Goal: Task Accomplishment & Management: Use online tool/utility

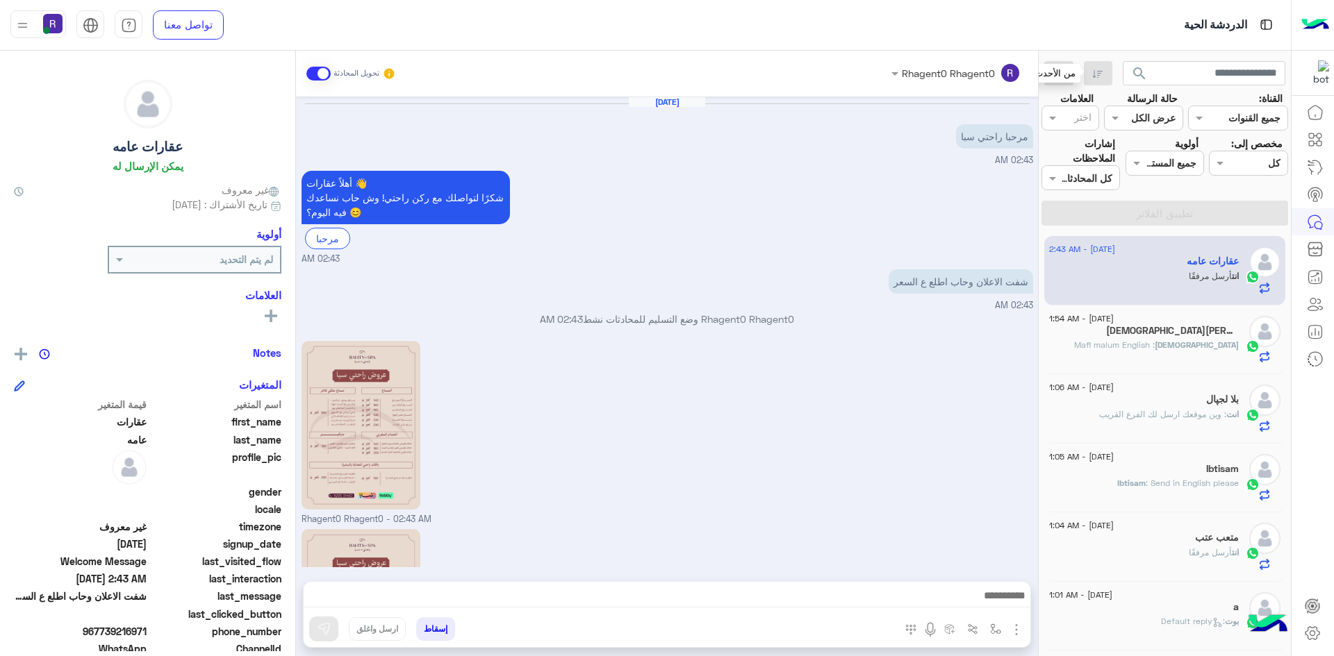
scroll to position [173, 0]
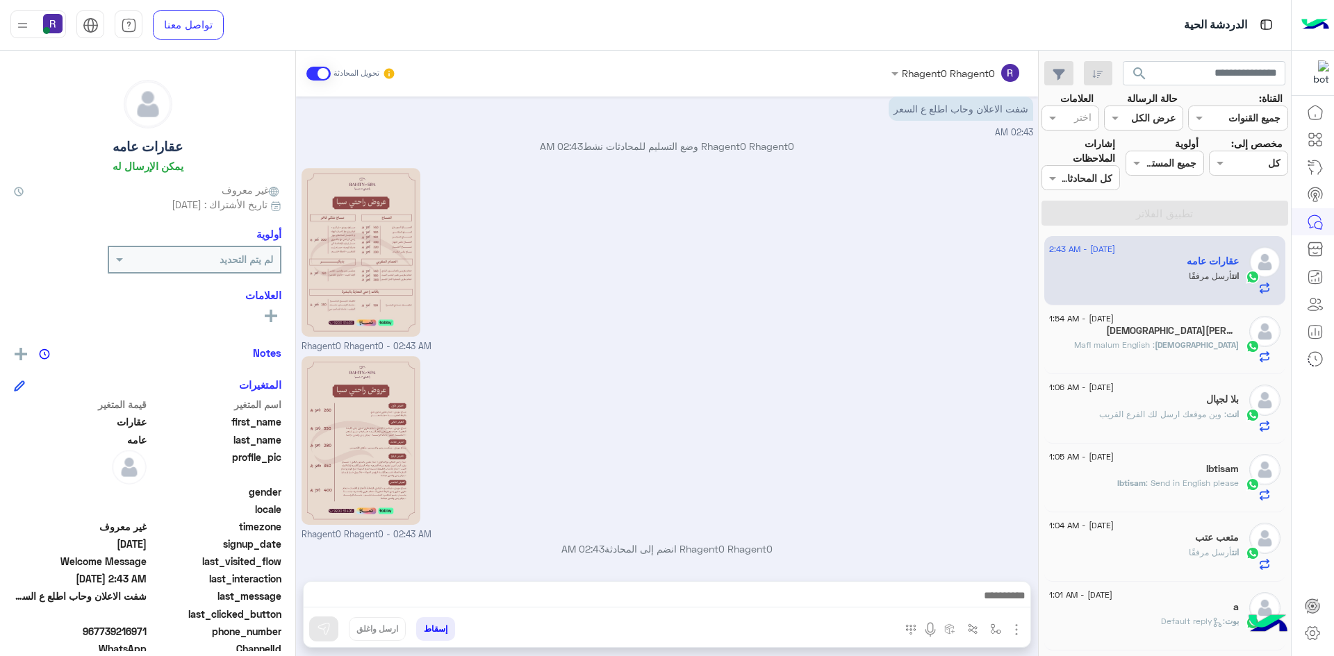
scroll to position [173, 0]
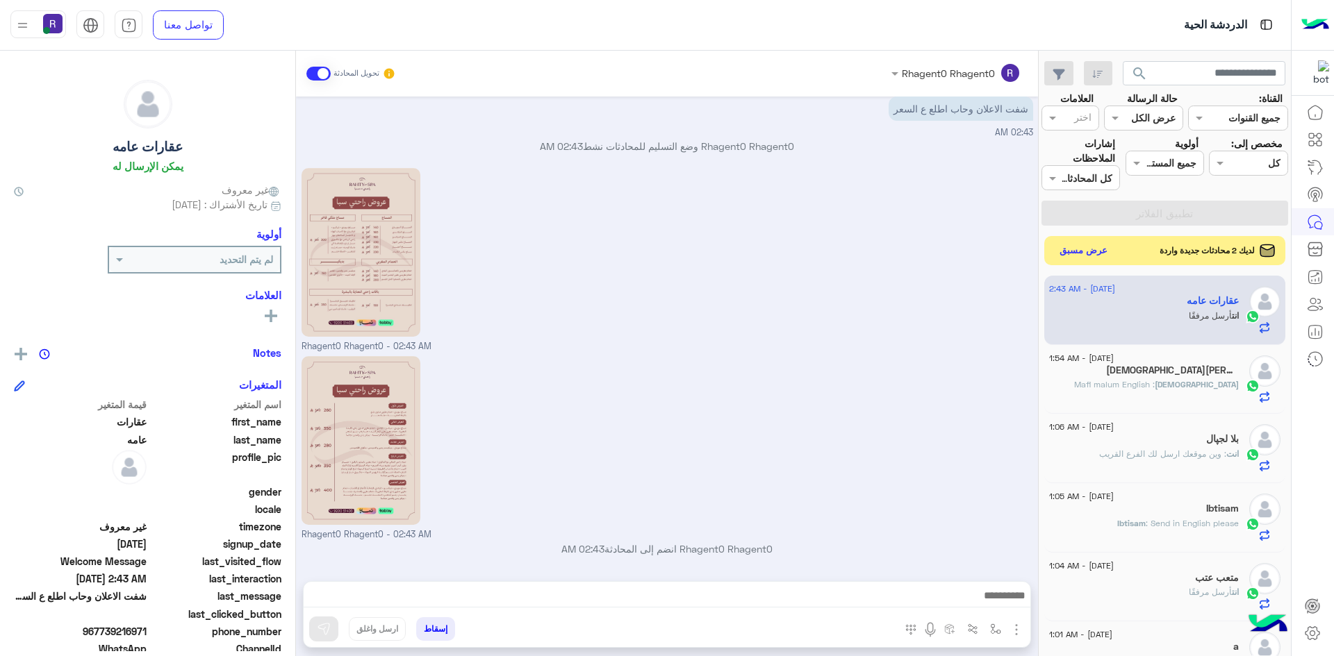
click at [1084, 242] on button "عرض مسبق" at bounding box center [1083, 251] width 58 height 19
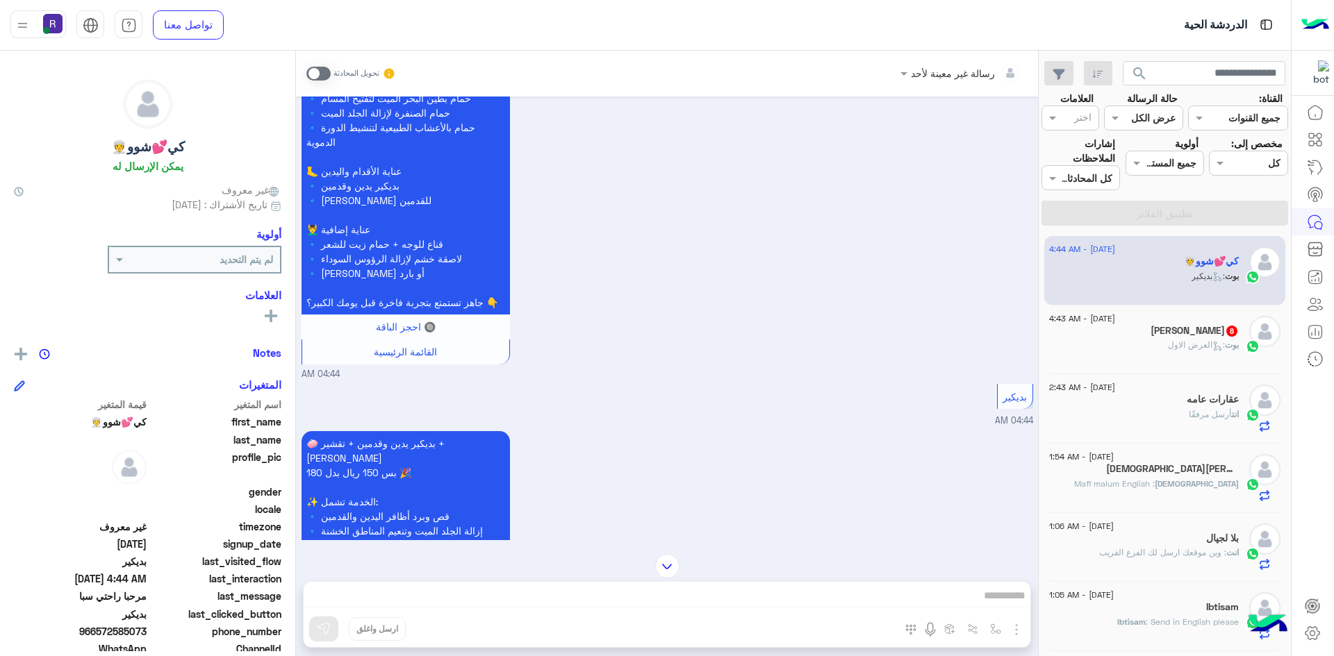
scroll to position [114, 0]
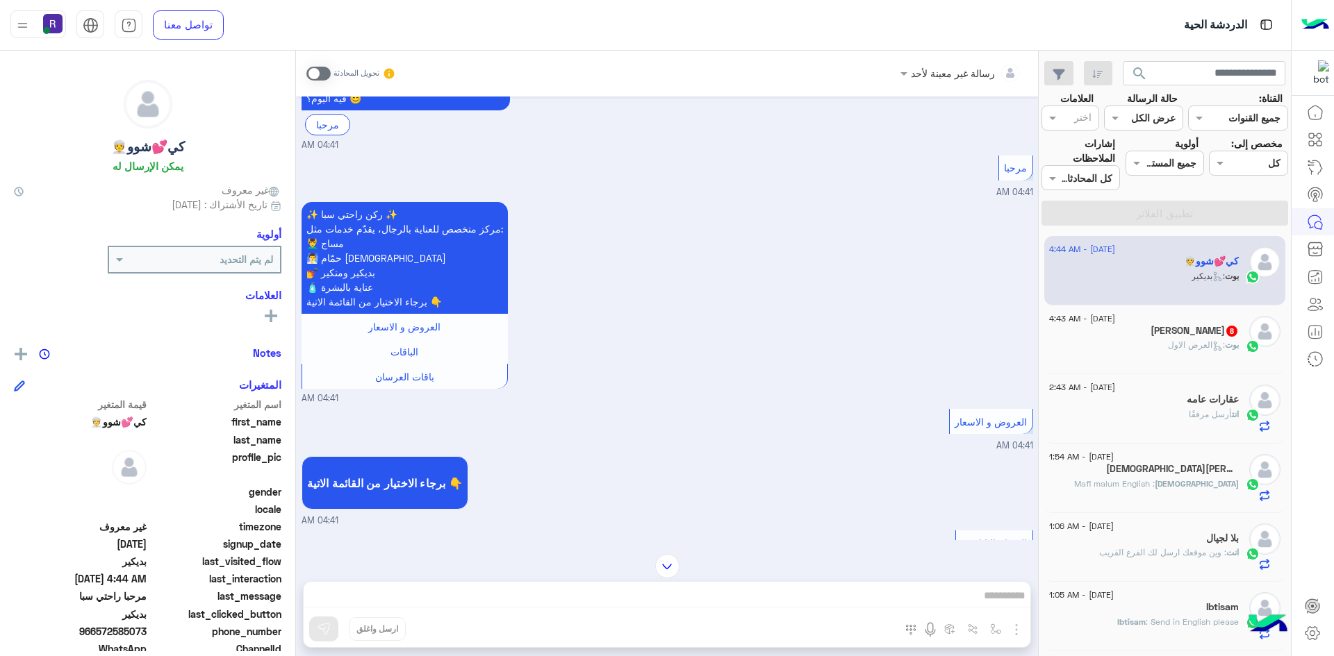
click at [1157, 345] on div "بوت : العرض الاول" at bounding box center [1144, 351] width 190 height 24
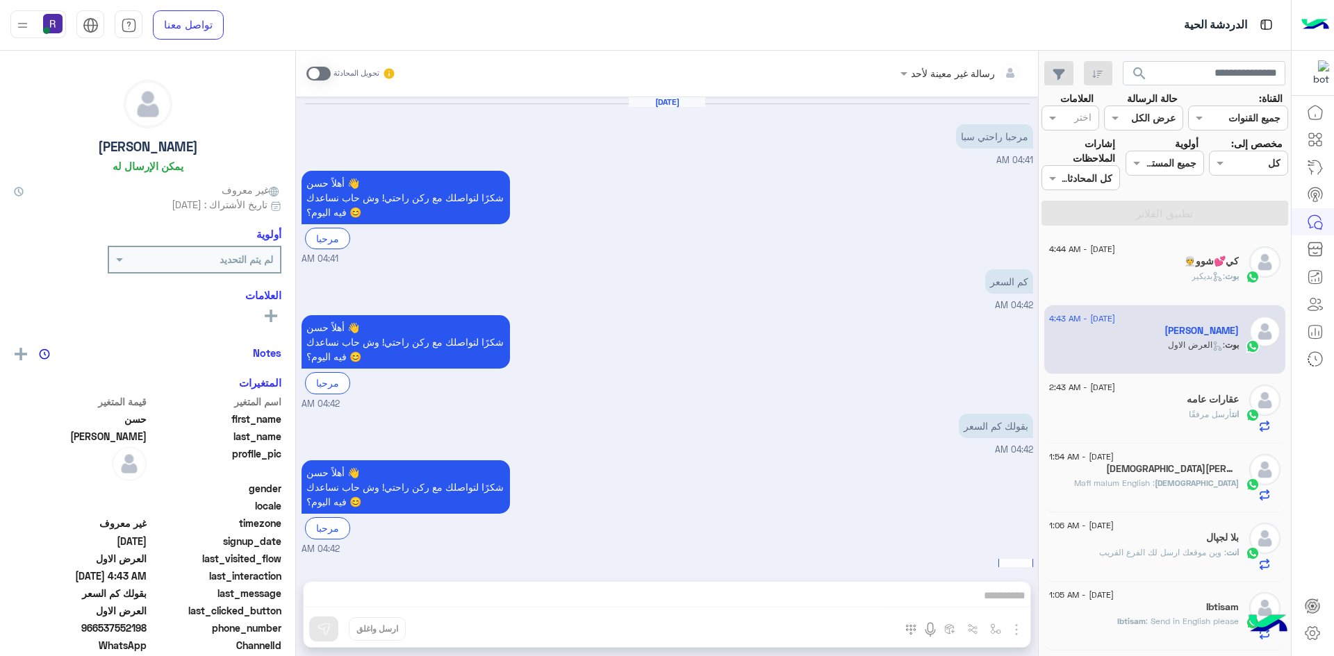
scroll to position [1309, 0]
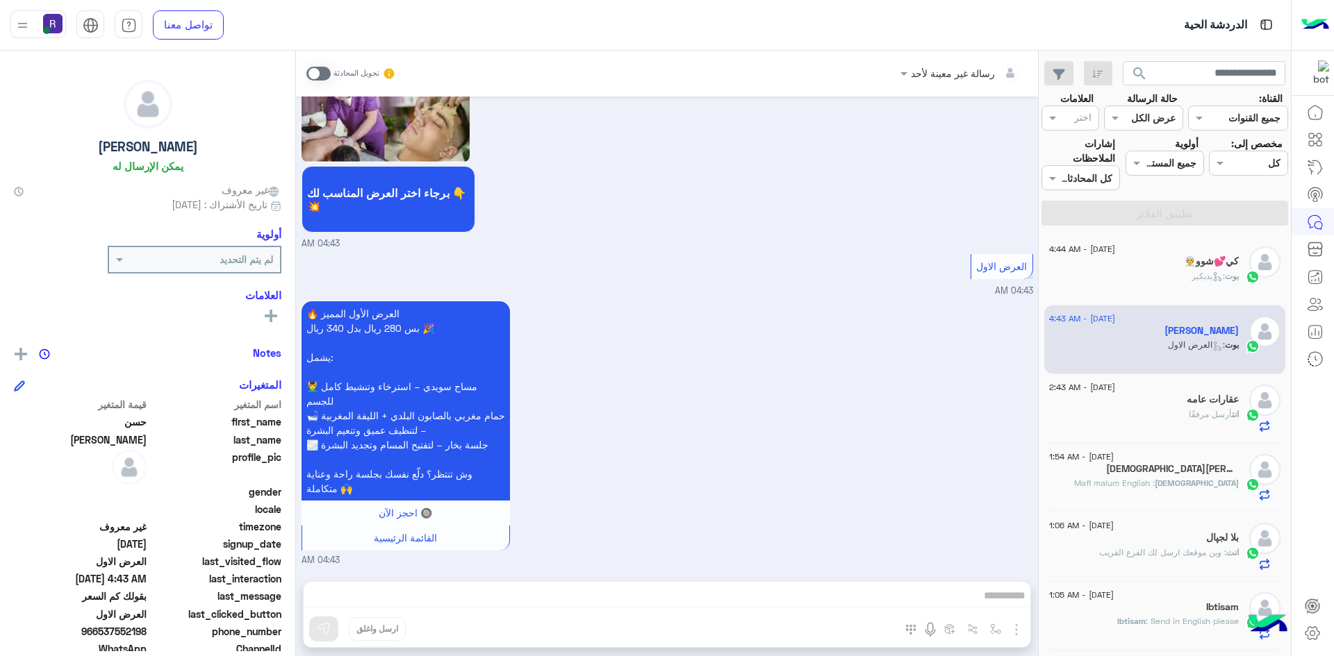
click at [1165, 277] on div "بوت : بديكير" at bounding box center [1144, 282] width 190 height 24
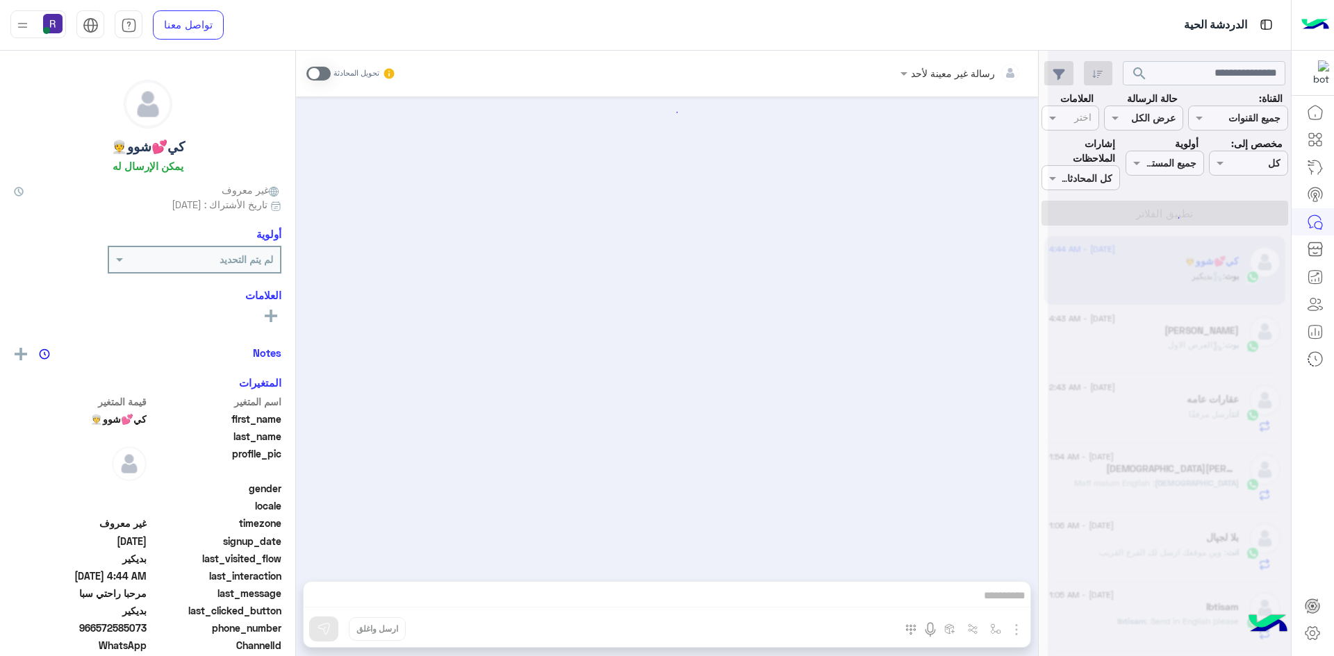
scroll to position [2489, 0]
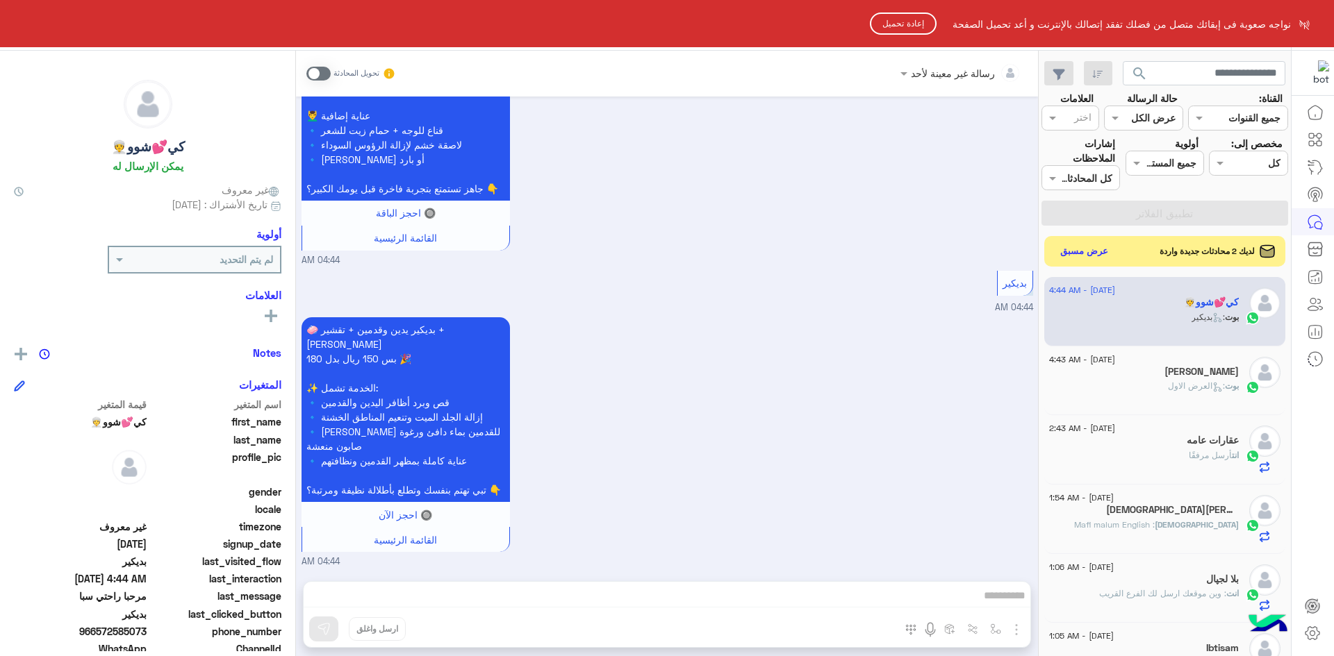
click at [870, 24] on button "إعادة تحميل" at bounding box center [903, 24] width 67 height 22
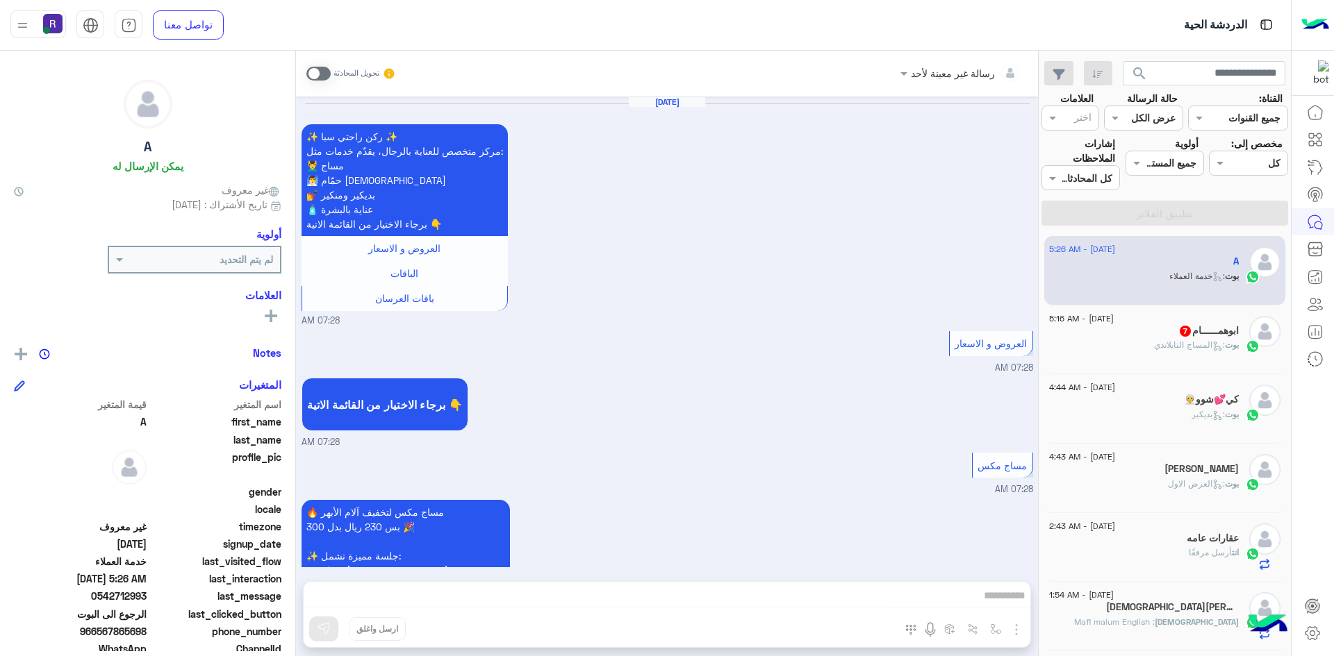
scroll to position [1113, 0]
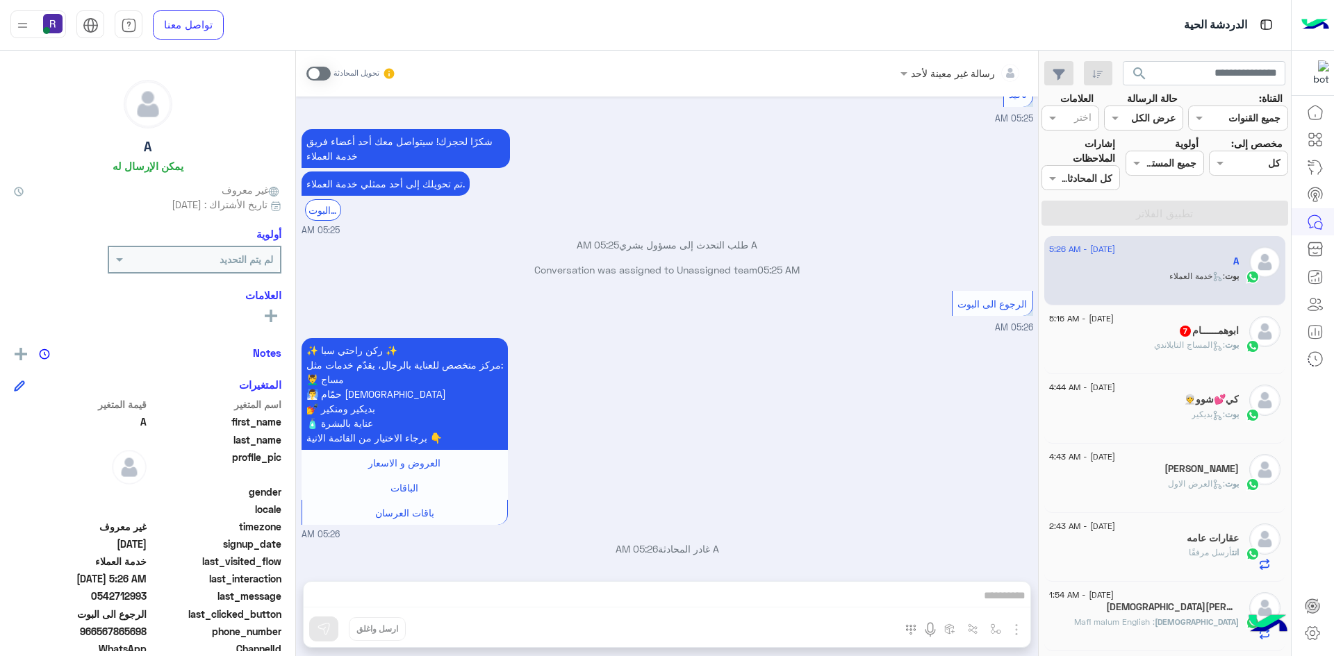
click at [1126, 348] on div "بوت : المساج التايلاندي" at bounding box center [1144, 351] width 190 height 24
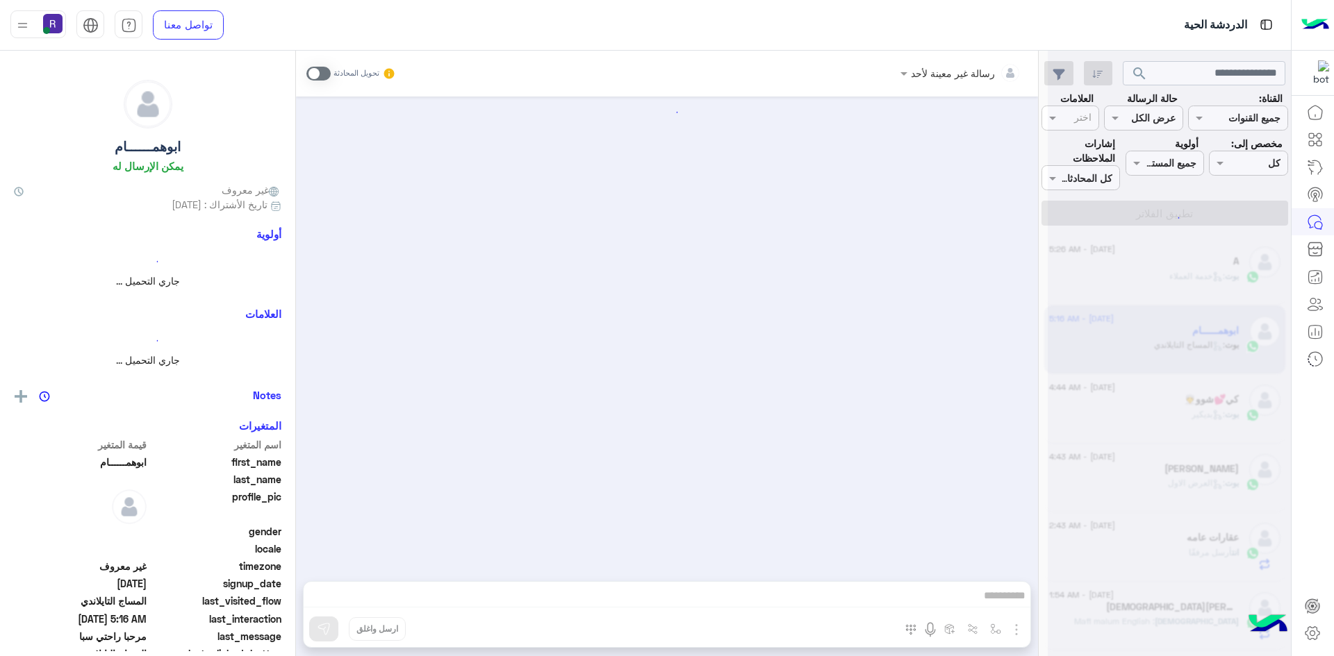
scroll to position [993, 0]
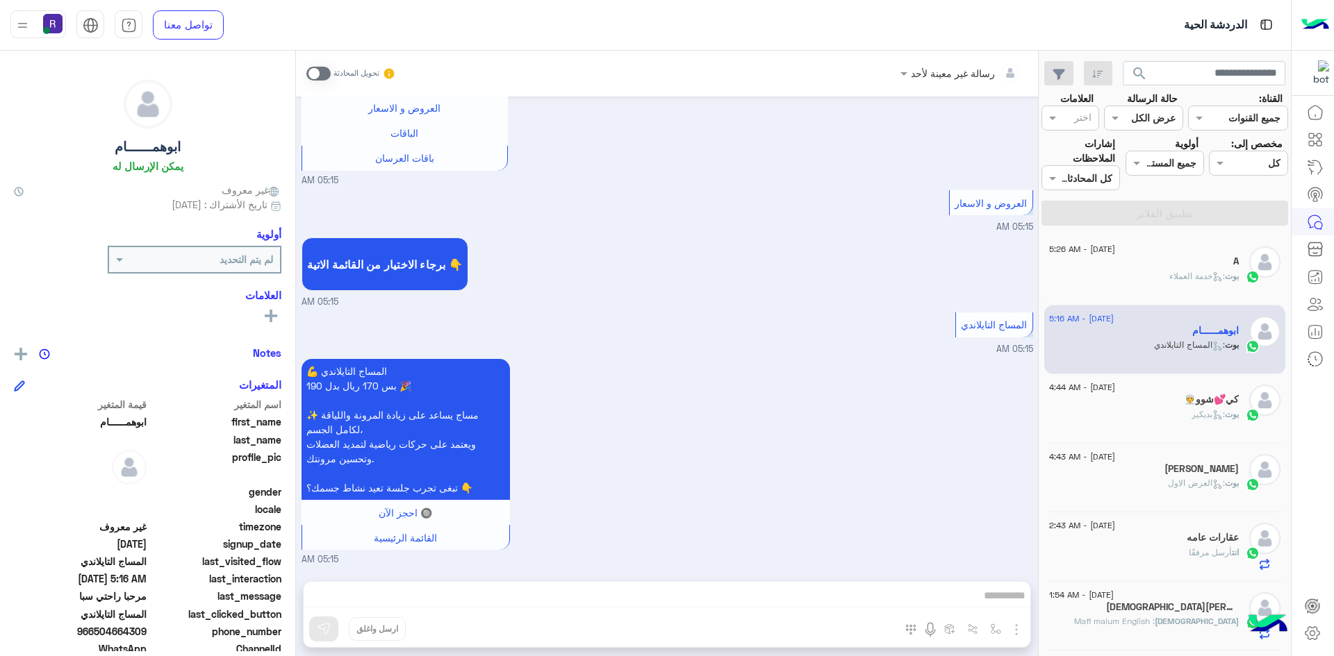
click at [1115, 391] on span "27 August - 4:44 AM" at bounding box center [1082, 387] width 66 height 13
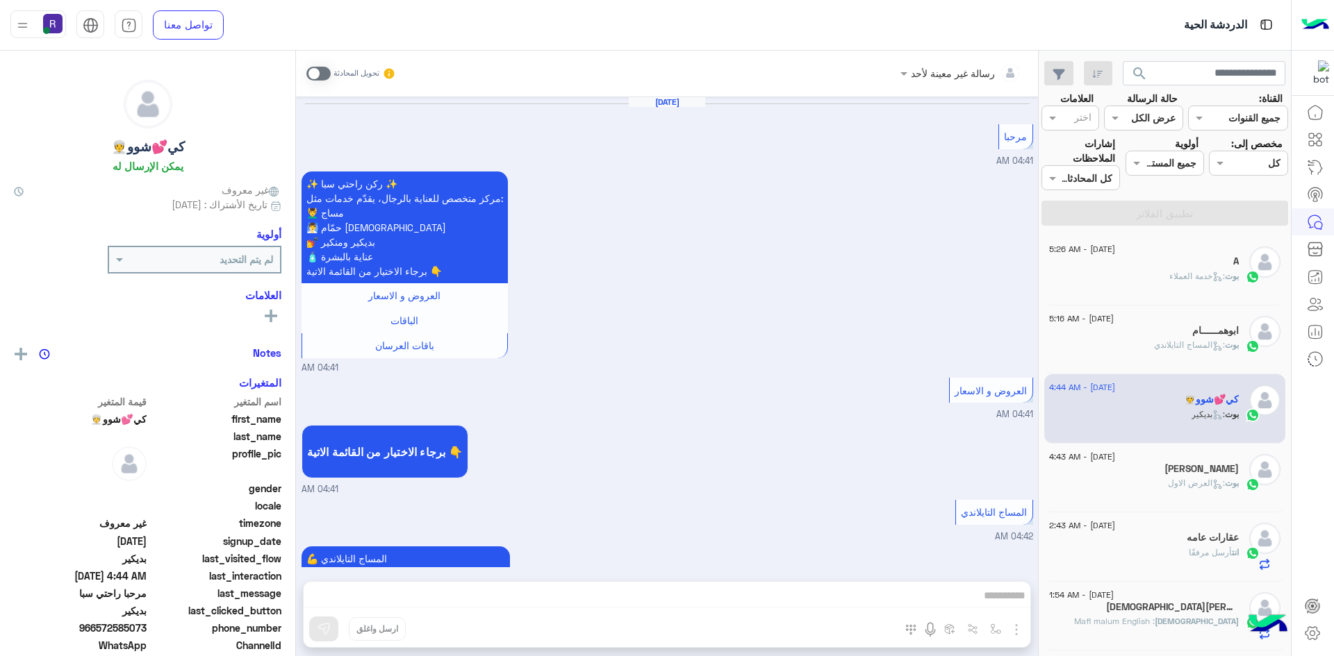
scroll to position [2489, 0]
